Goal: Task Accomplishment & Management: Use online tool/utility

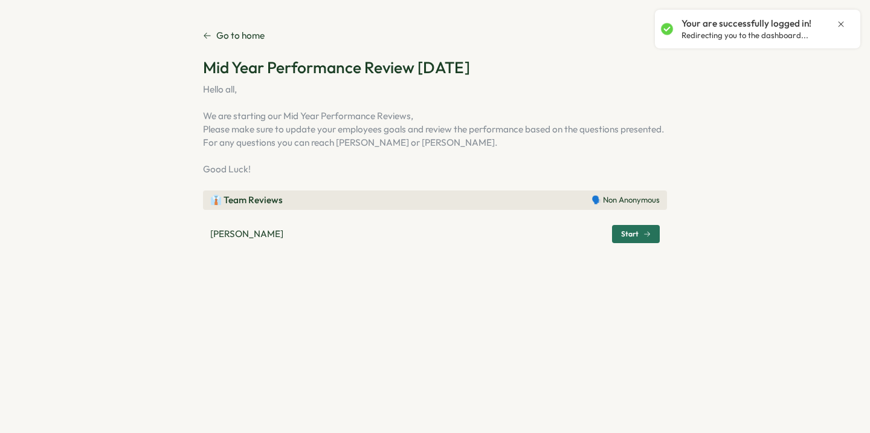
click at [623, 237] on span "Start" at bounding box center [630, 233] width 18 height 7
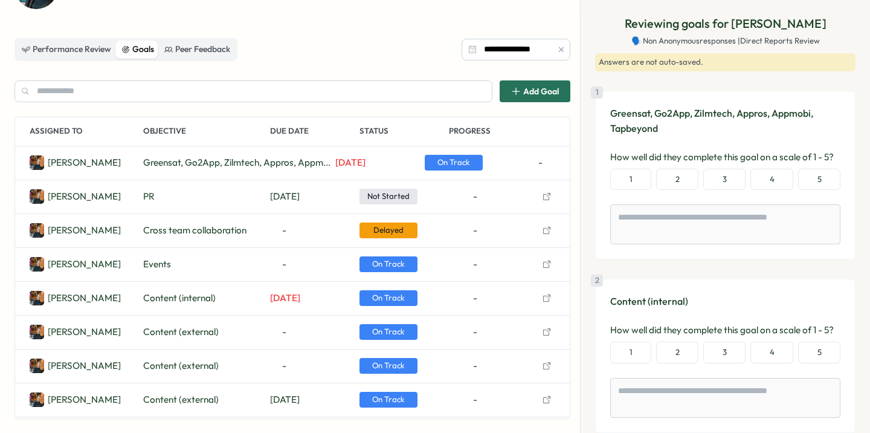
scroll to position [87, 0]
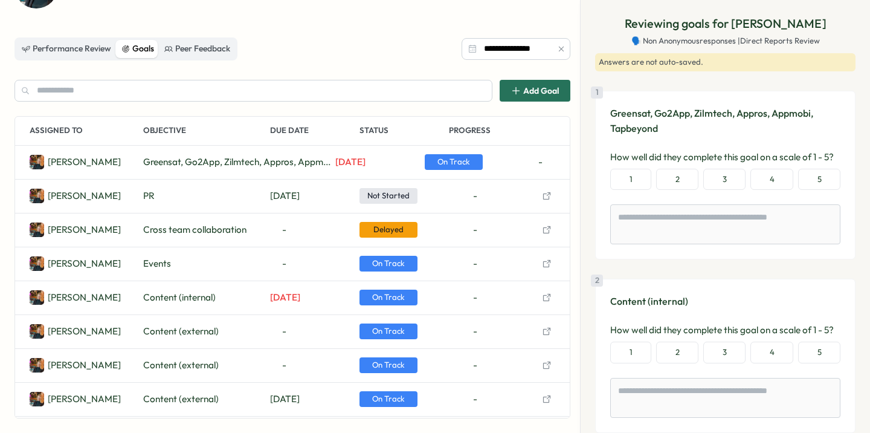
click at [544, 230] on icon "button" at bounding box center [547, 230] width 10 height 10
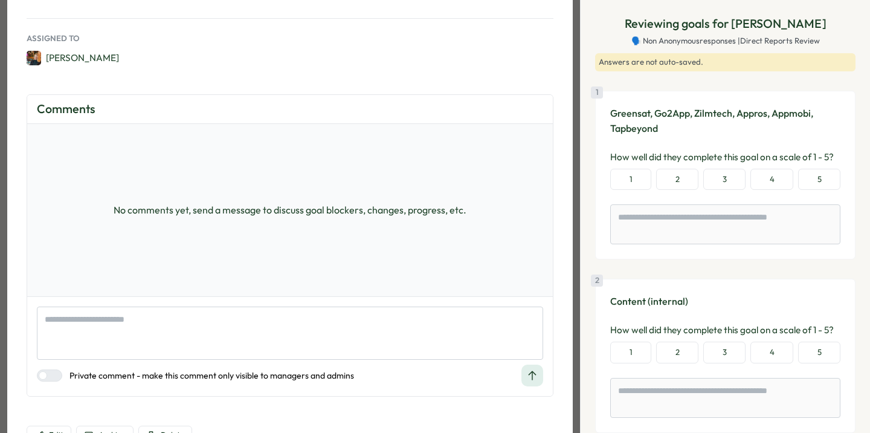
scroll to position [201, 0]
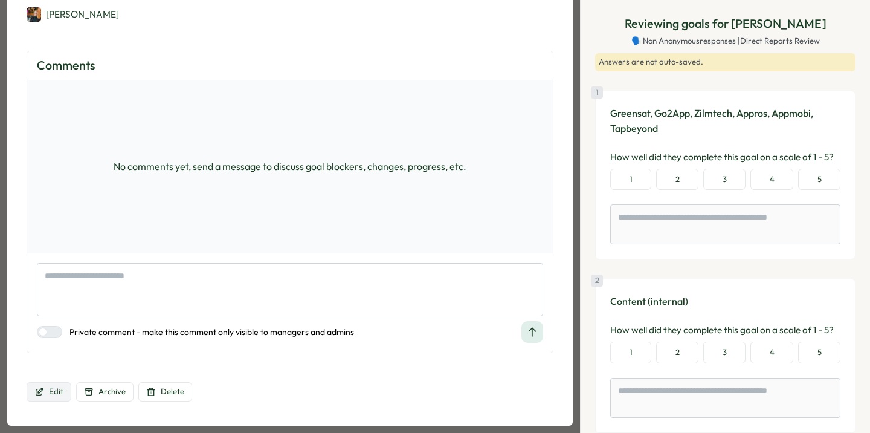
click at [65, 391] on button "Edit" at bounding box center [49, 391] width 45 height 19
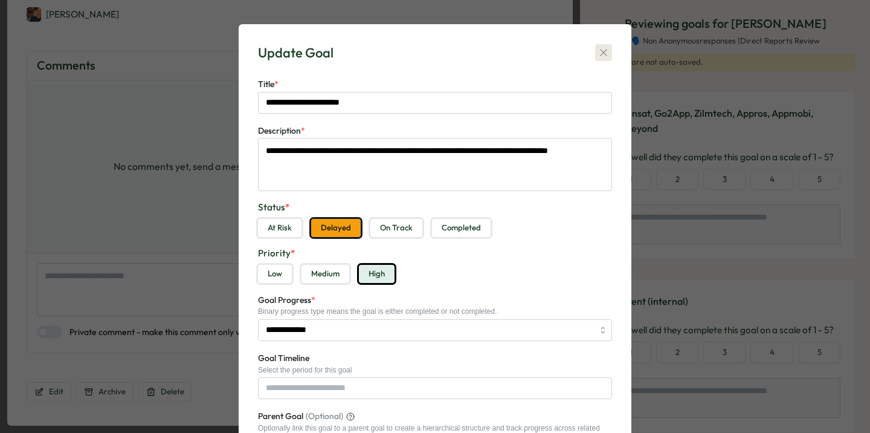
click at [600, 56] on icon "button" at bounding box center [603, 53] width 12 height 12
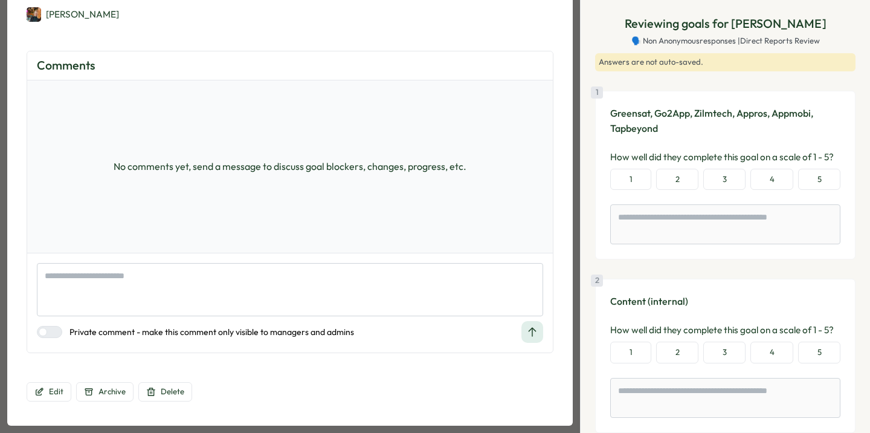
scroll to position [0, 0]
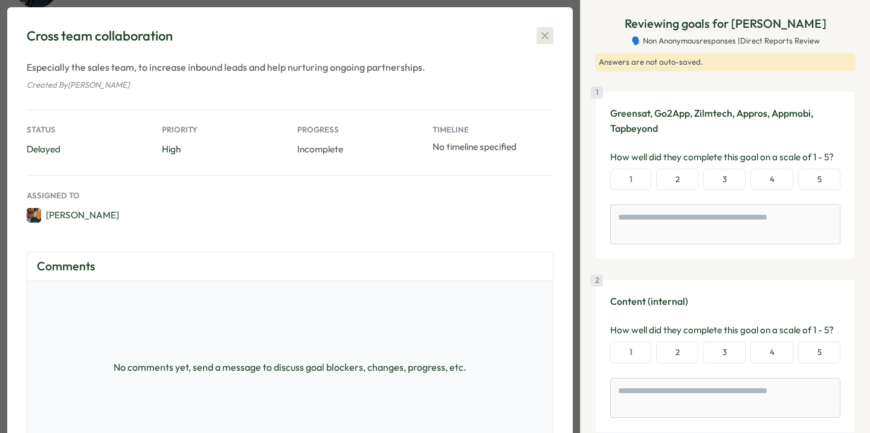
click at [544, 34] on icon "button" at bounding box center [545, 36] width 12 height 12
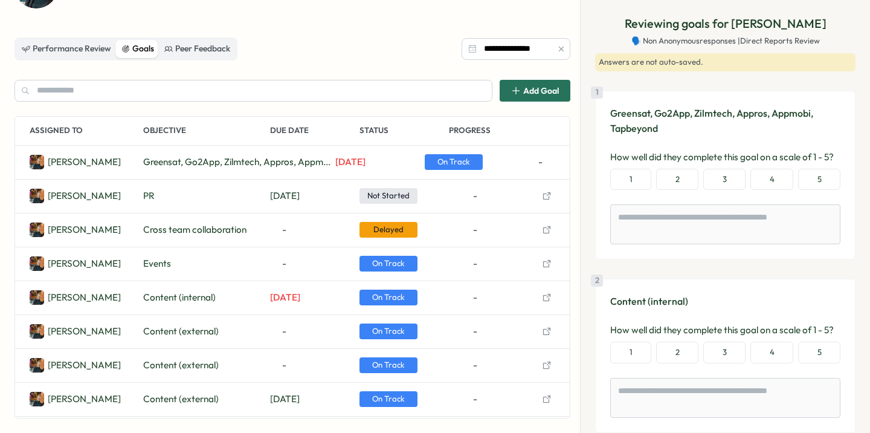
scroll to position [63, 0]
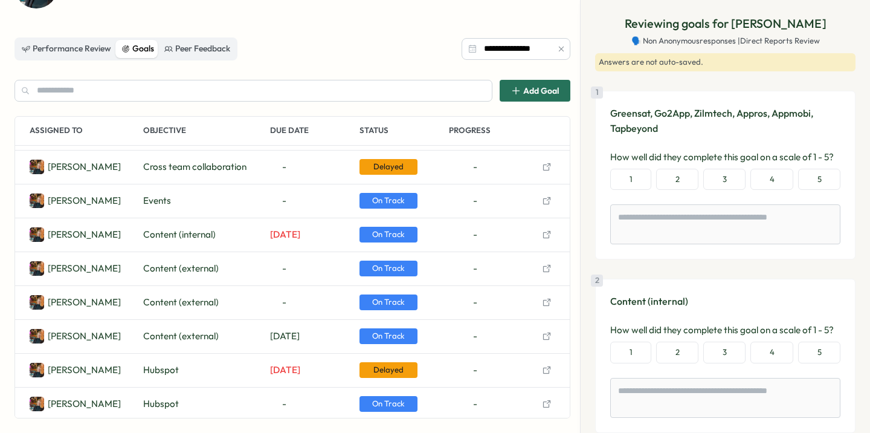
click at [545, 199] on icon "button" at bounding box center [547, 201] width 10 height 10
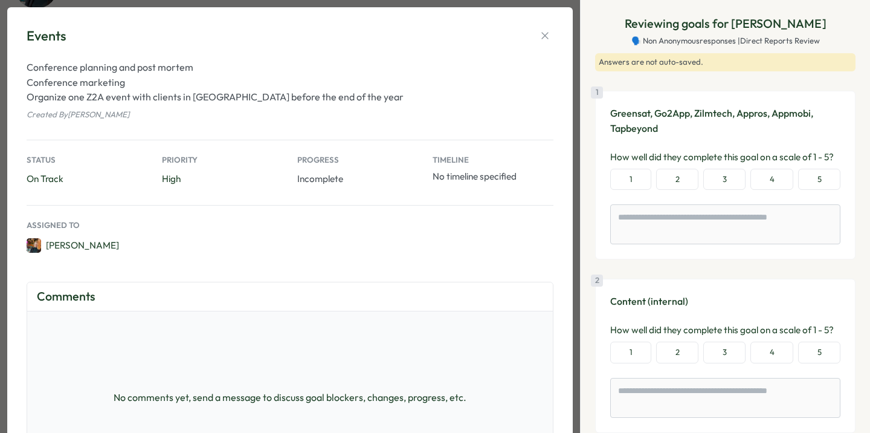
scroll to position [230, 0]
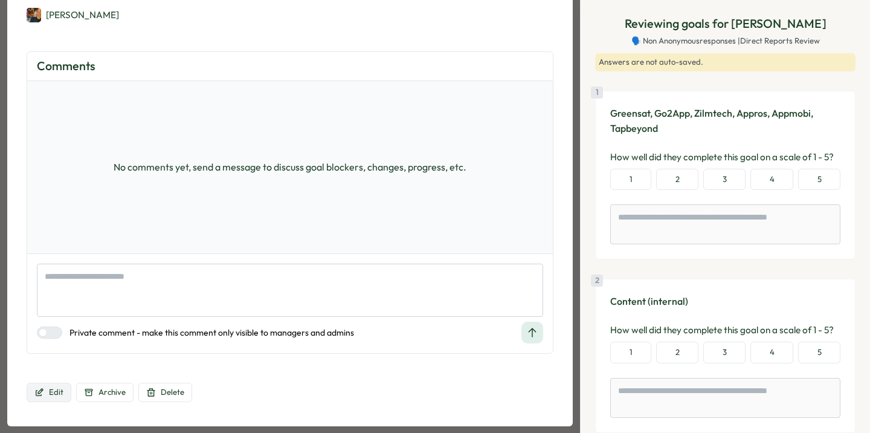
click at [47, 391] on button "Edit" at bounding box center [49, 391] width 45 height 19
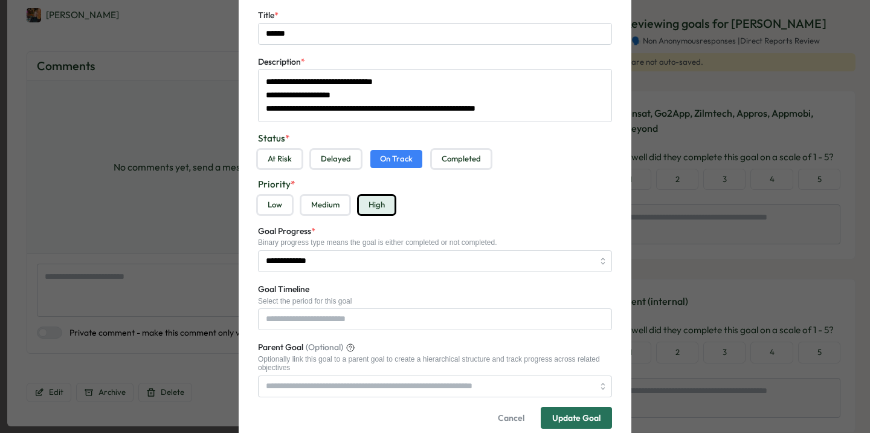
scroll to position [70, 0]
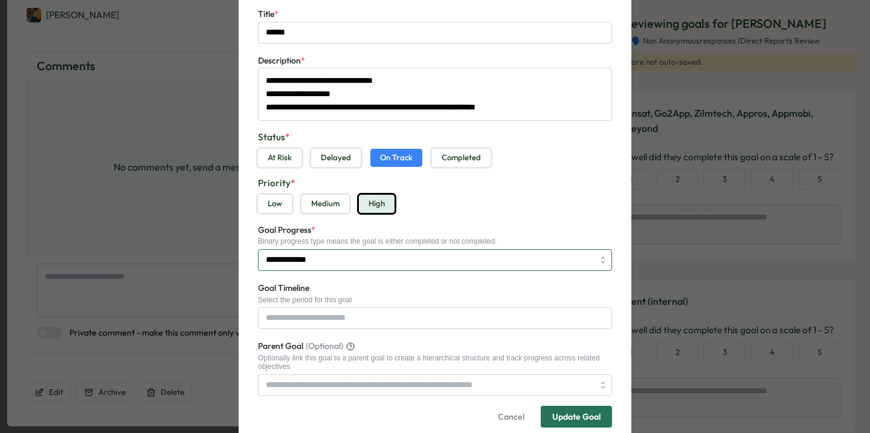
click at [346, 260] on input "**********" at bounding box center [435, 260] width 354 height 22
click at [506, 205] on div "Low Medium High" at bounding box center [435, 204] width 354 height 18
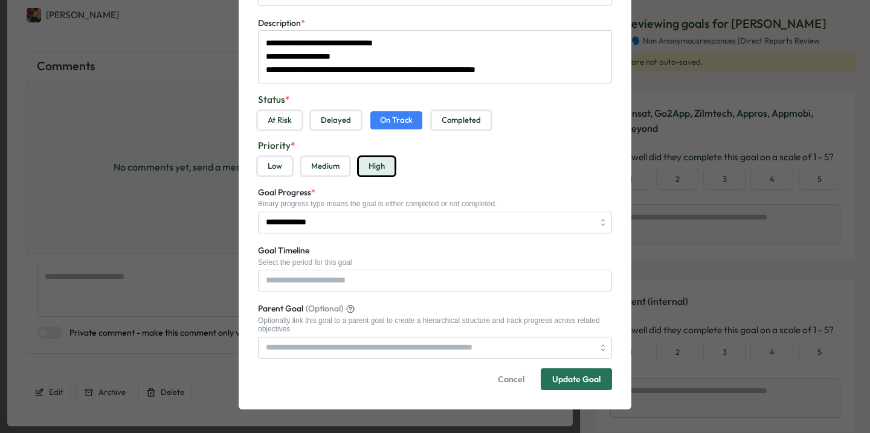
scroll to position [0, 0]
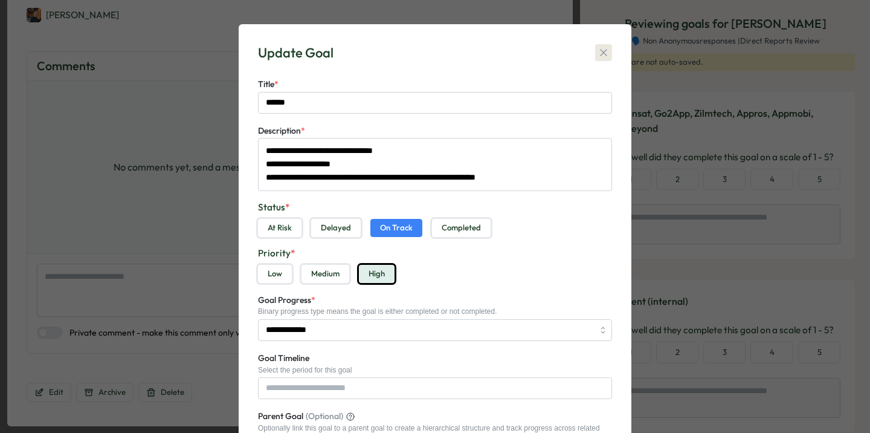
click at [601, 50] on icon "button" at bounding box center [603, 53] width 12 height 12
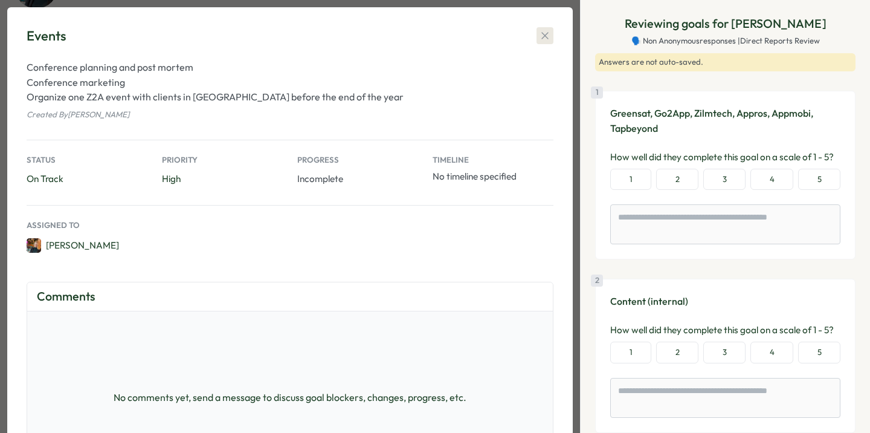
click at [549, 39] on icon "button" at bounding box center [545, 36] width 12 height 12
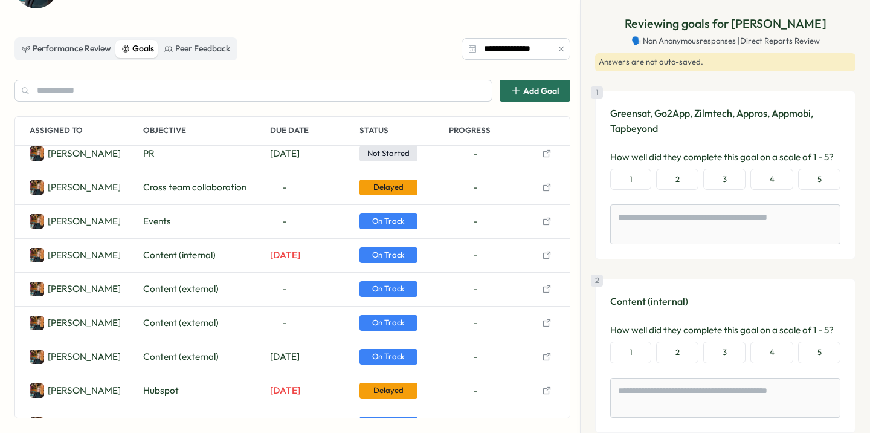
scroll to position [40, 0]
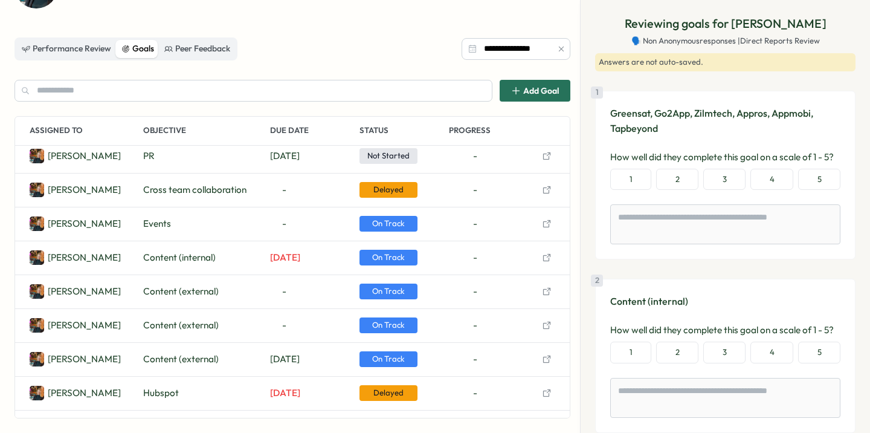
click at [548, 255] on icon "button" at bounding box center [546, 257] width 7 height 7
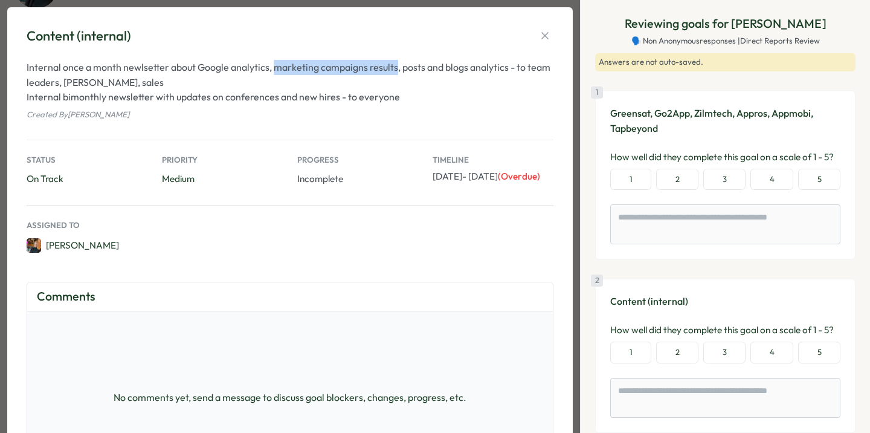
drag, startPoint x: 274, startPoint y: 66, endPoint x: 393, endPoint y: 68, distance: 119.0
click at [393, 68] on p "Internal once a month newlsetter about Google analytics, marketing campaigns re…" at bounding box center [290, 82] width 527 height 45
copy p "marketing campaigns results"
type textarea "*"
click at [352, 67] on p "Internal once a month newlsetter about Google analytics, marketing campaigns re…" at bounding box center [290, 82] width 527 height 45
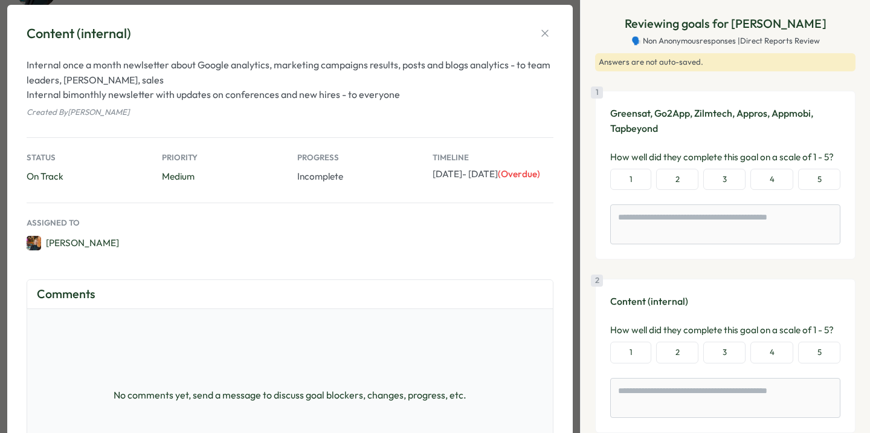
scroll to position [0, 0]
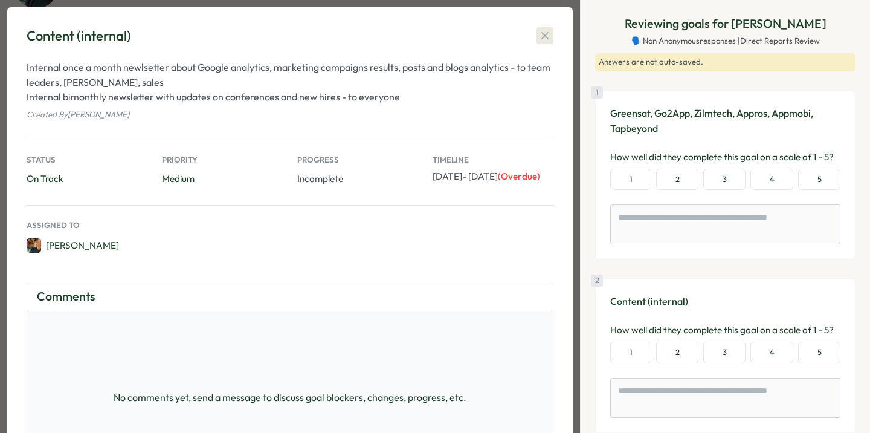
click at [544, 34] on icon "button" at bounding box center [544, 36] width 7 height 7
